Goal: Register for event/course

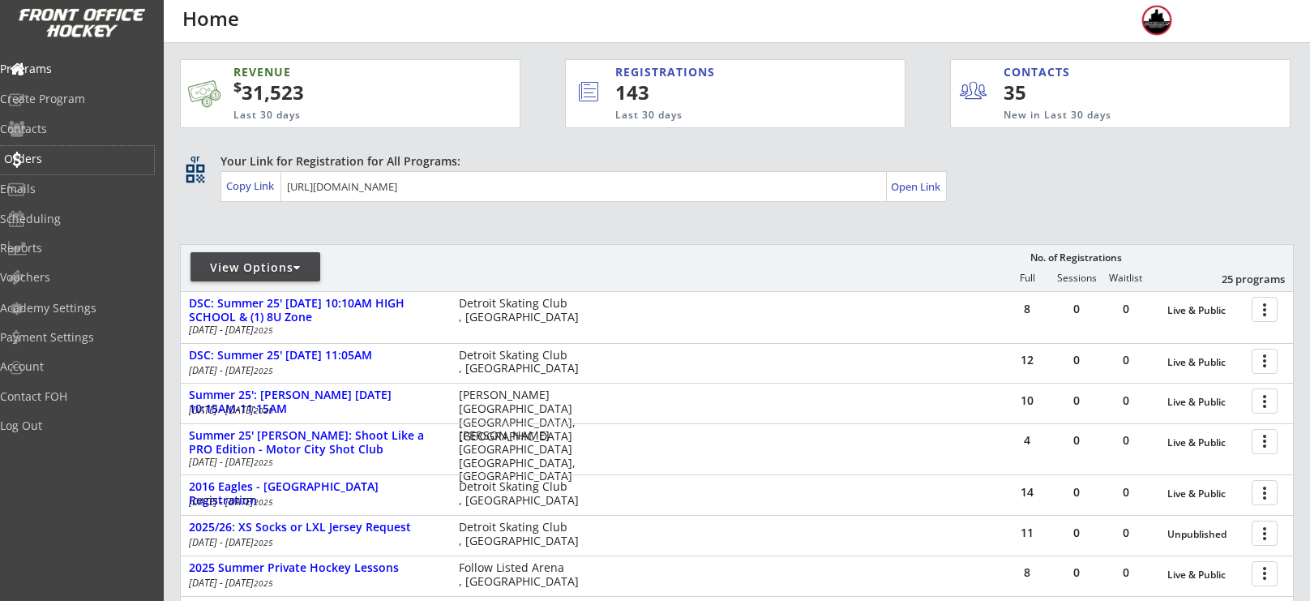
click at [53, 163] on div "Orders" at bounding box center [77, 158] width 146 height 11
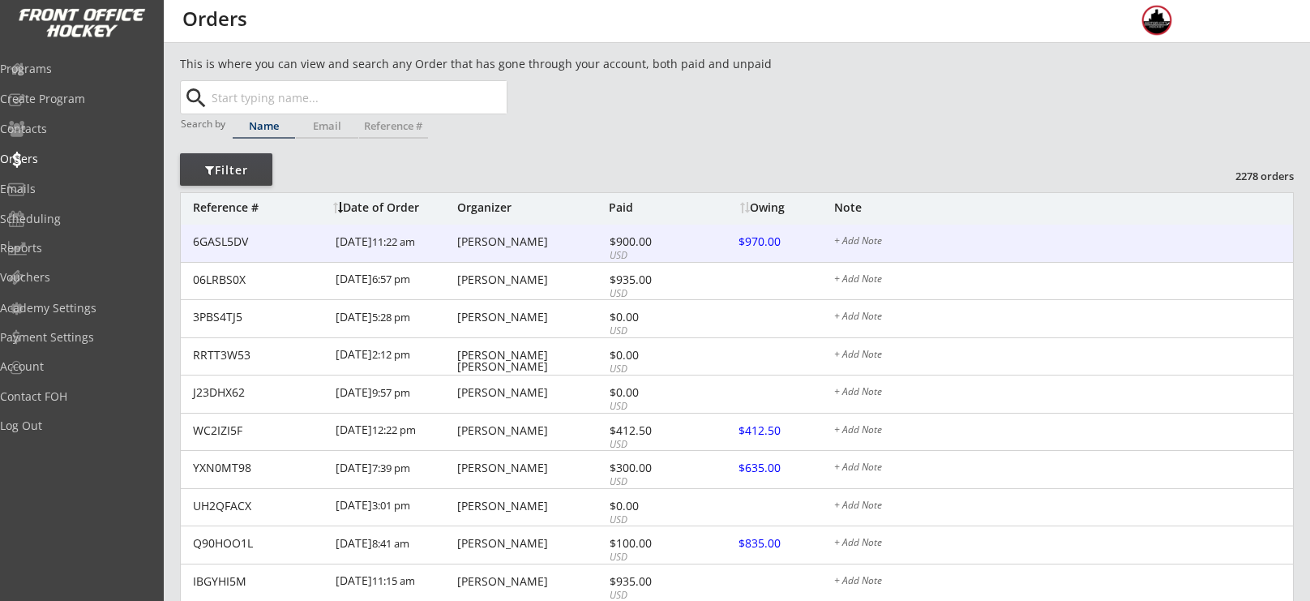
click at [467, 239] on div "[PERSON_NAME]" at bounding box center [531, 241] width 148 height 11
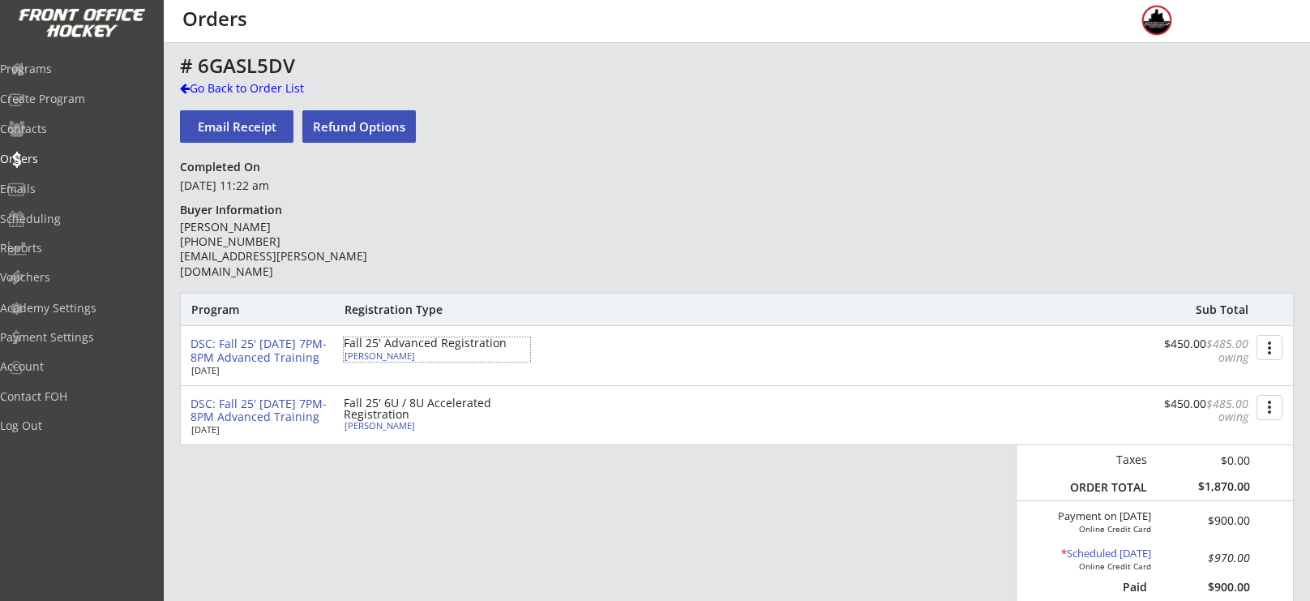
click at [378, 355] on div "[PERSON_NAME]" at bounding box center [435, 355] width 181 height 9
select select ""Youth L/XL""
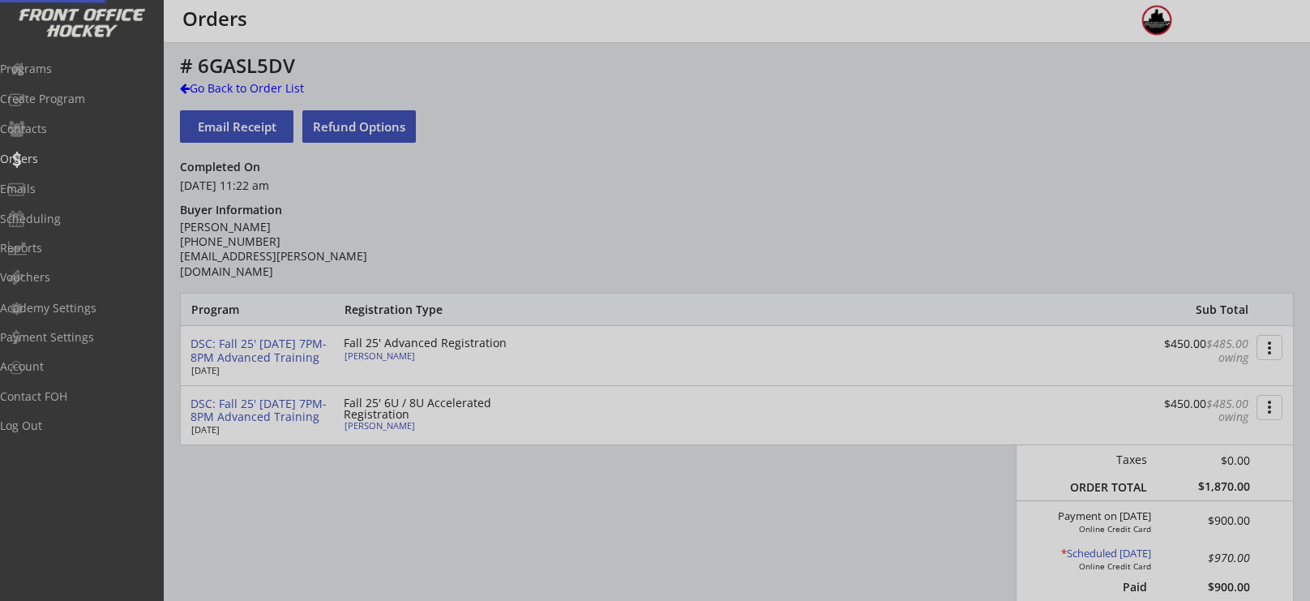
type input "2016"
type input "Rochester Rattlers Black"
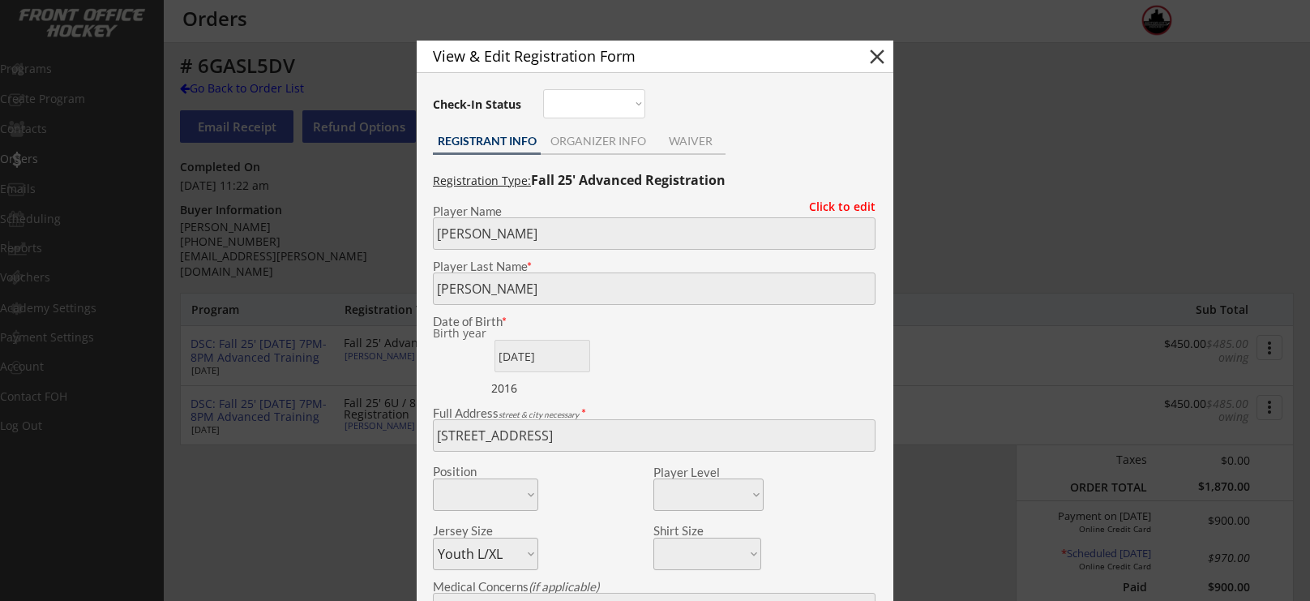
click at [883, 62] on button "close" at bounding box center [877, 57] width 24 height 24
select select ""PLACEHOLDER_1427118222253""
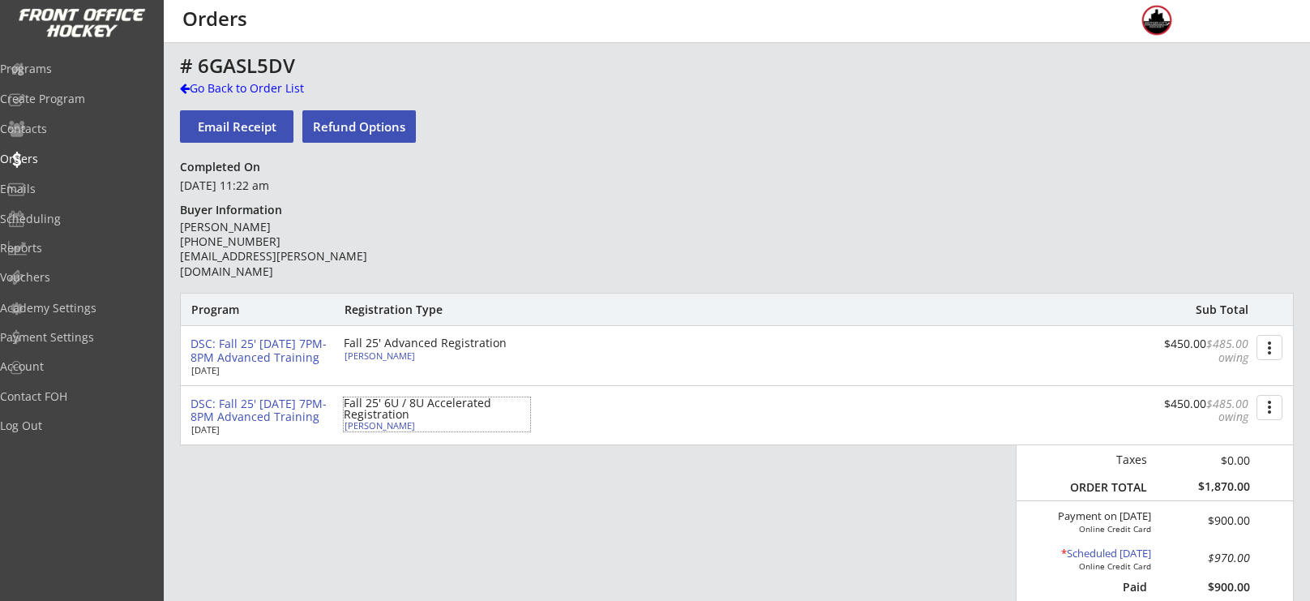
click at [386, 419] on div "Fall 25' 6U / 8U Accelerated Registration" at bounding box center [437, 408] width 186 height 23
type input "[PERSON_NAME]"
type input "[DATE]"
type input "[STREET_ADDRESS]"
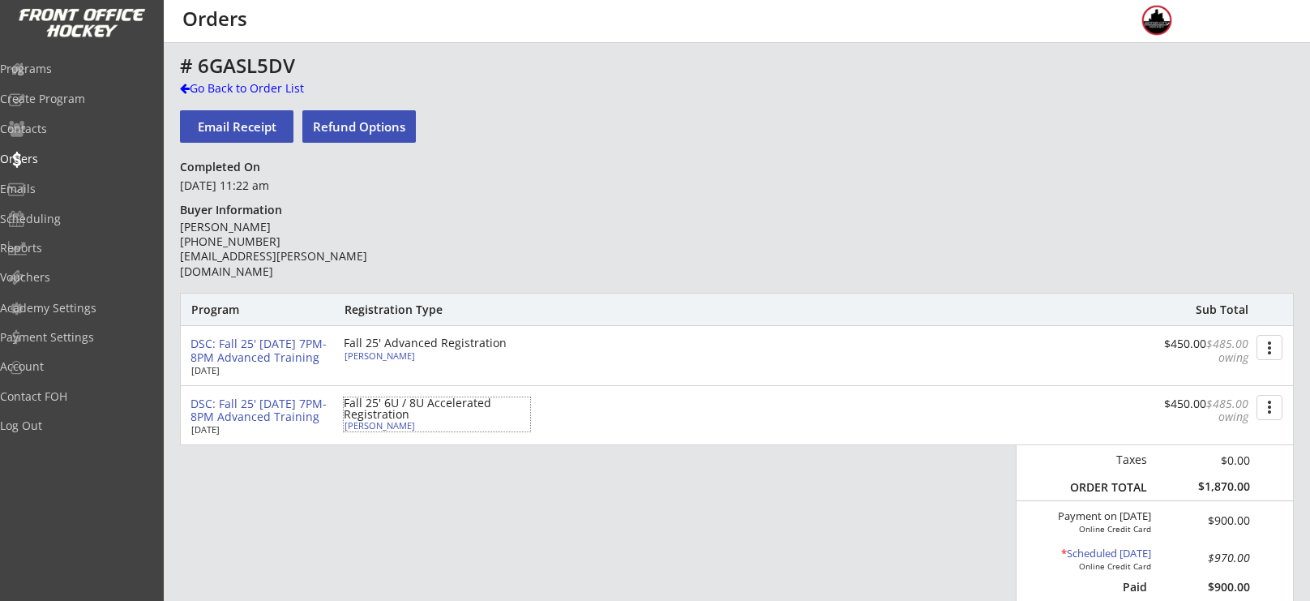
select select ""Youth S/M""
type input "[PERSON_NAME]"
type input "[PHONE_NUMBER]"
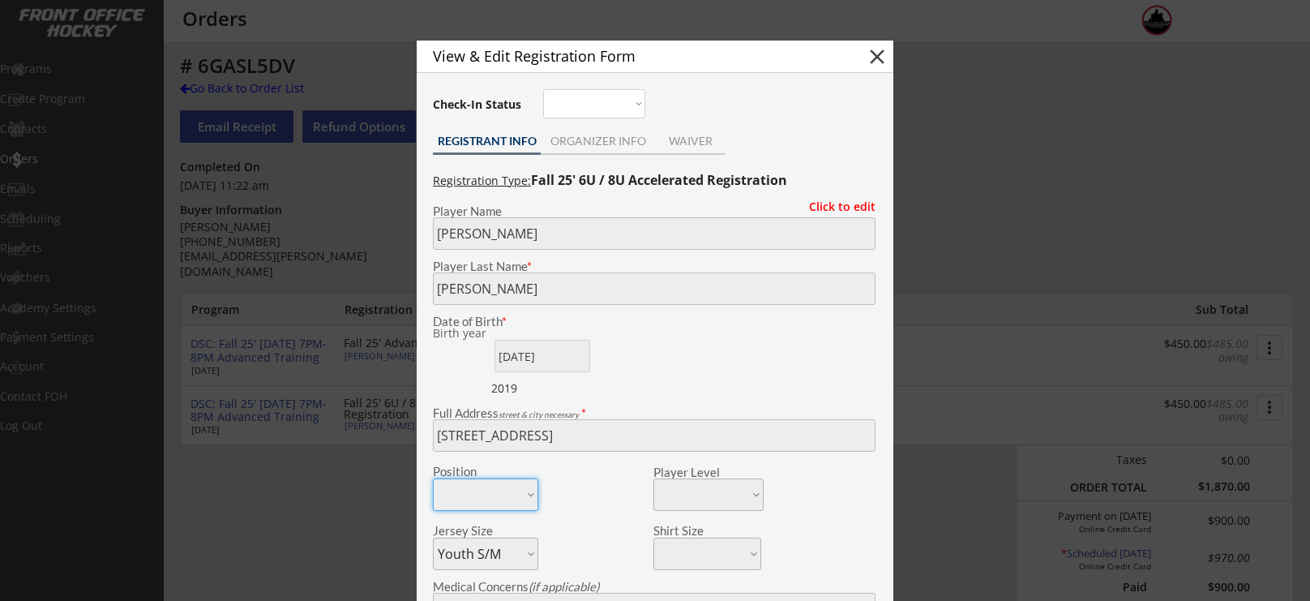
type input "2019"
type input "Rochester Mini Mites"
click at [874, 64] on button "close" at bounding box center [877, 57] width 24 height 24
select select ""PLACEHOLDER_1427118222253""
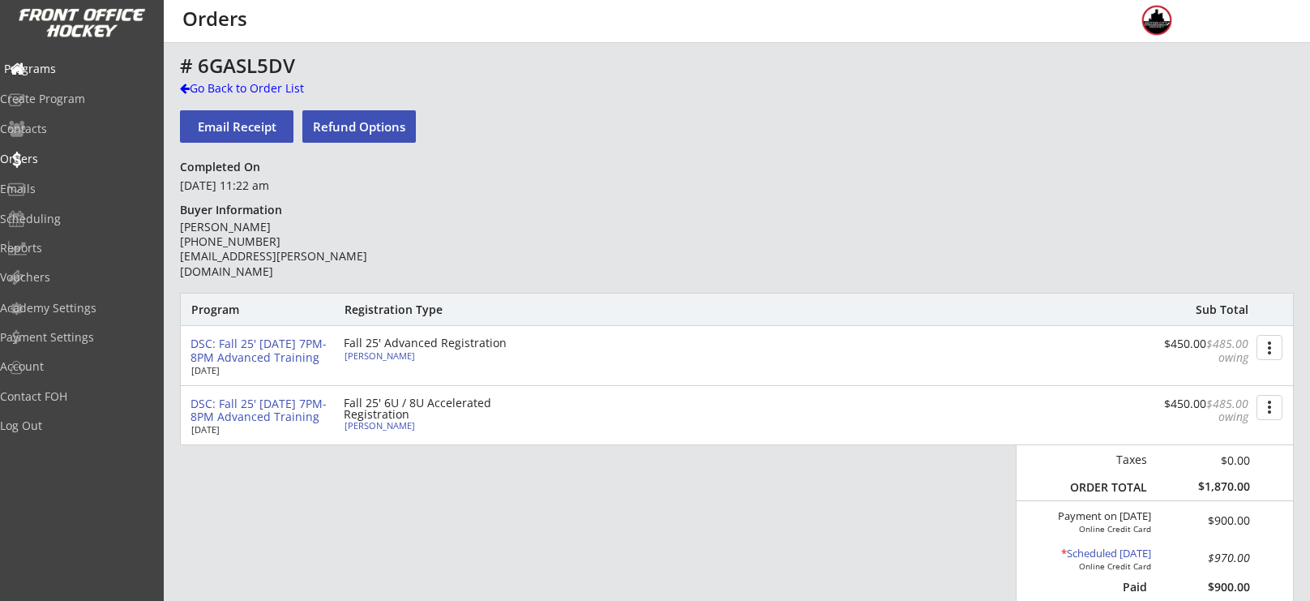
click at [58, 70] on div "Programs" at bounding box center [77, 68] width 146 height 11
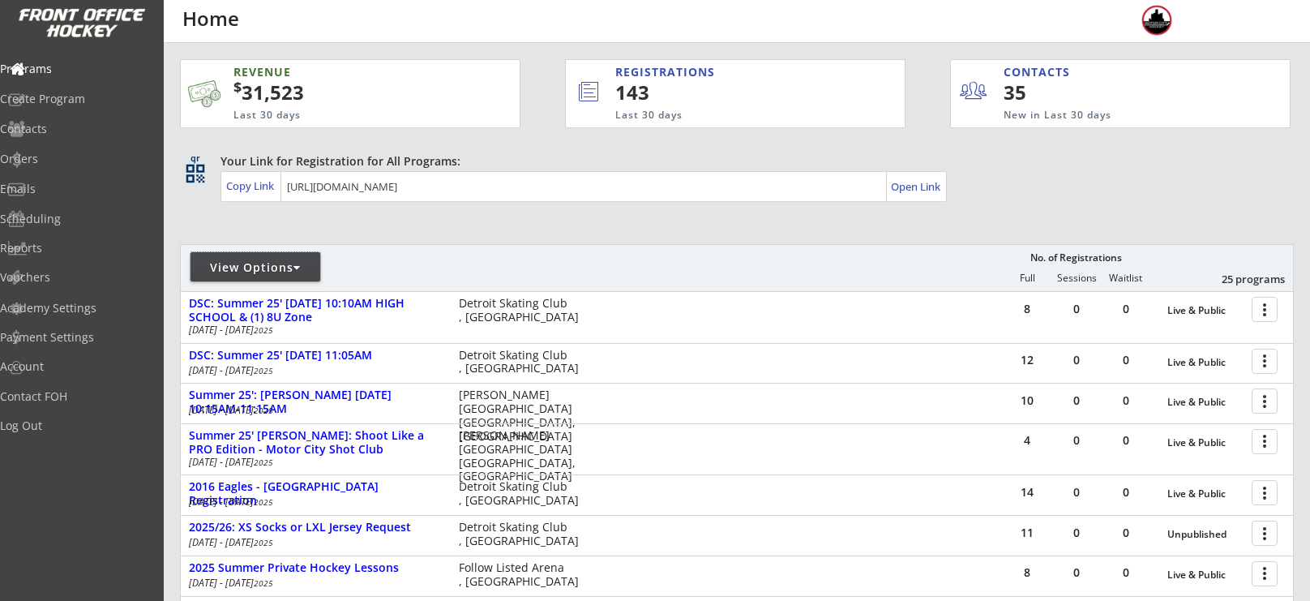
click at [234, 263] on div "View Options" at bounding box center [256, 267] width 130 height 16
select select ""Upcoming Programs""
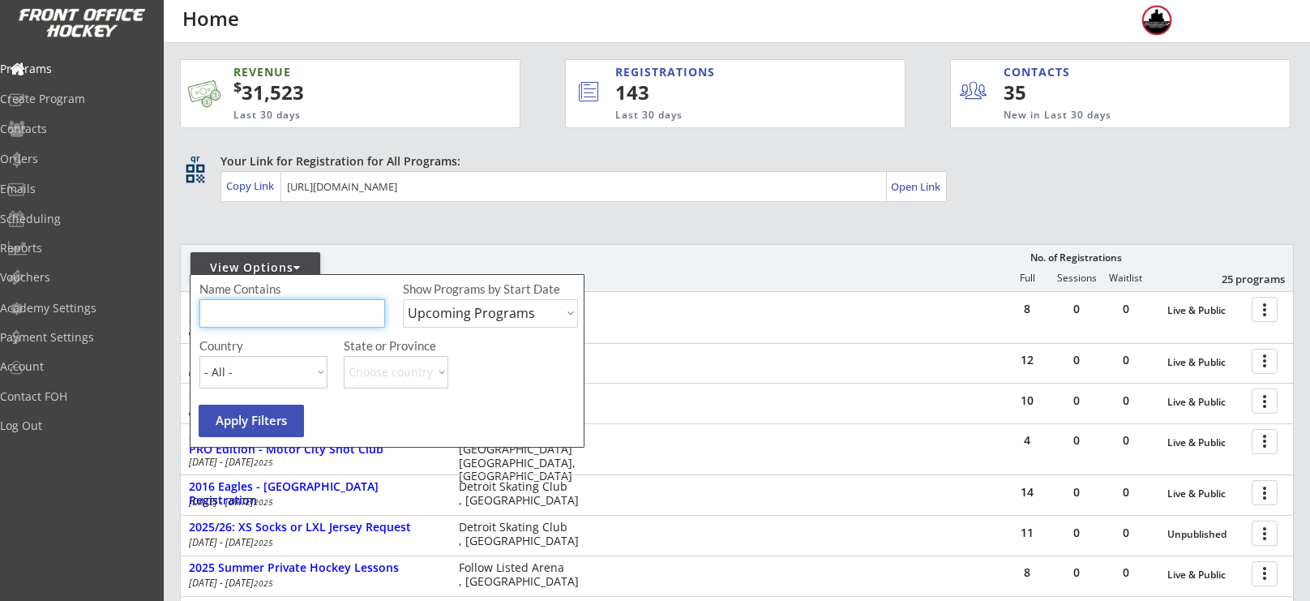
click at [276, 313] on input "input" at bounding box center [292, 313] width 186 height 28
type input "fall"
